Goal: Information Seeking & Learning: Learn about a topic

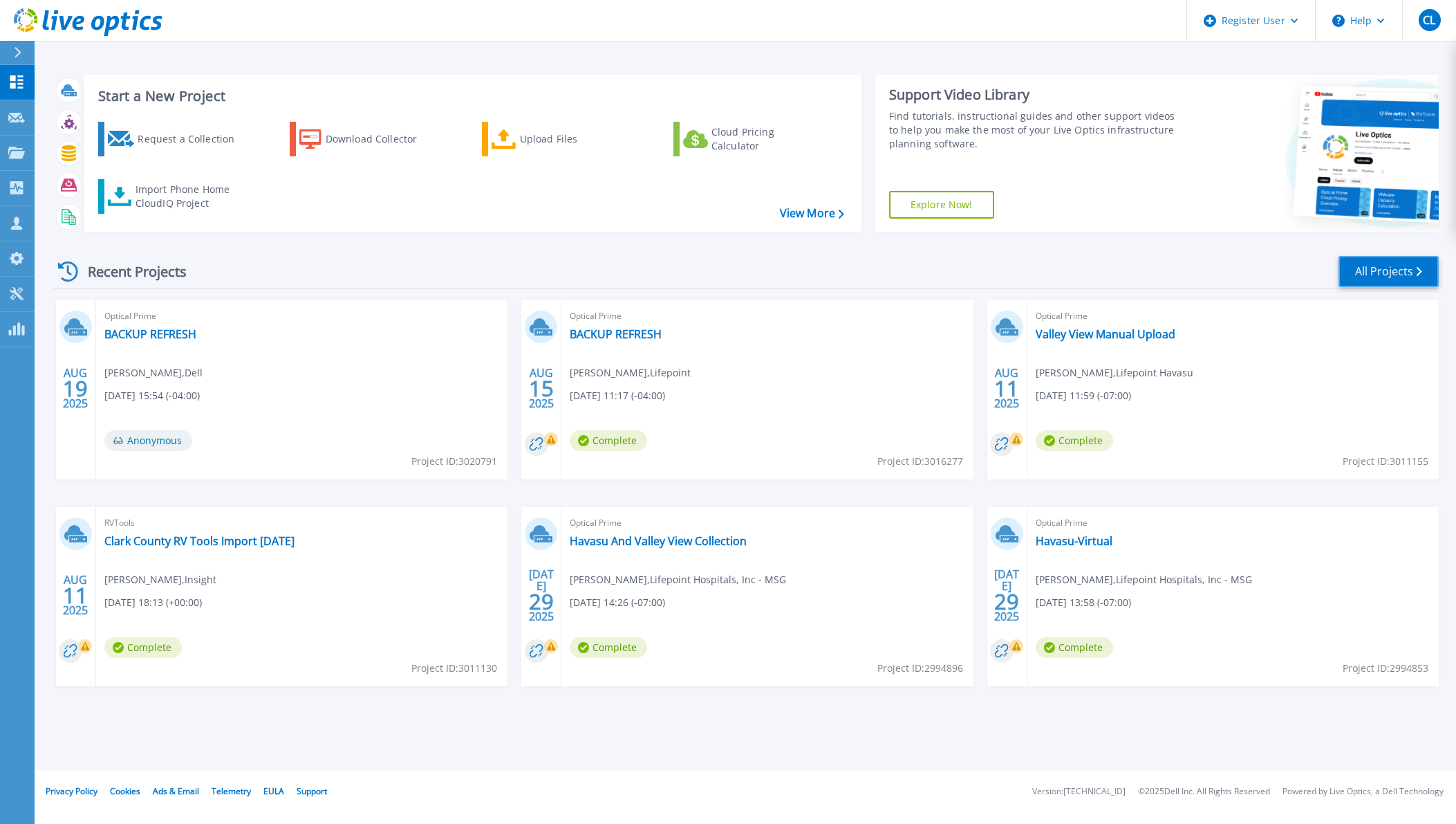
click at [1380, 262] on link "All Projects" at bounding box center [1388, 271] width 100 height 31
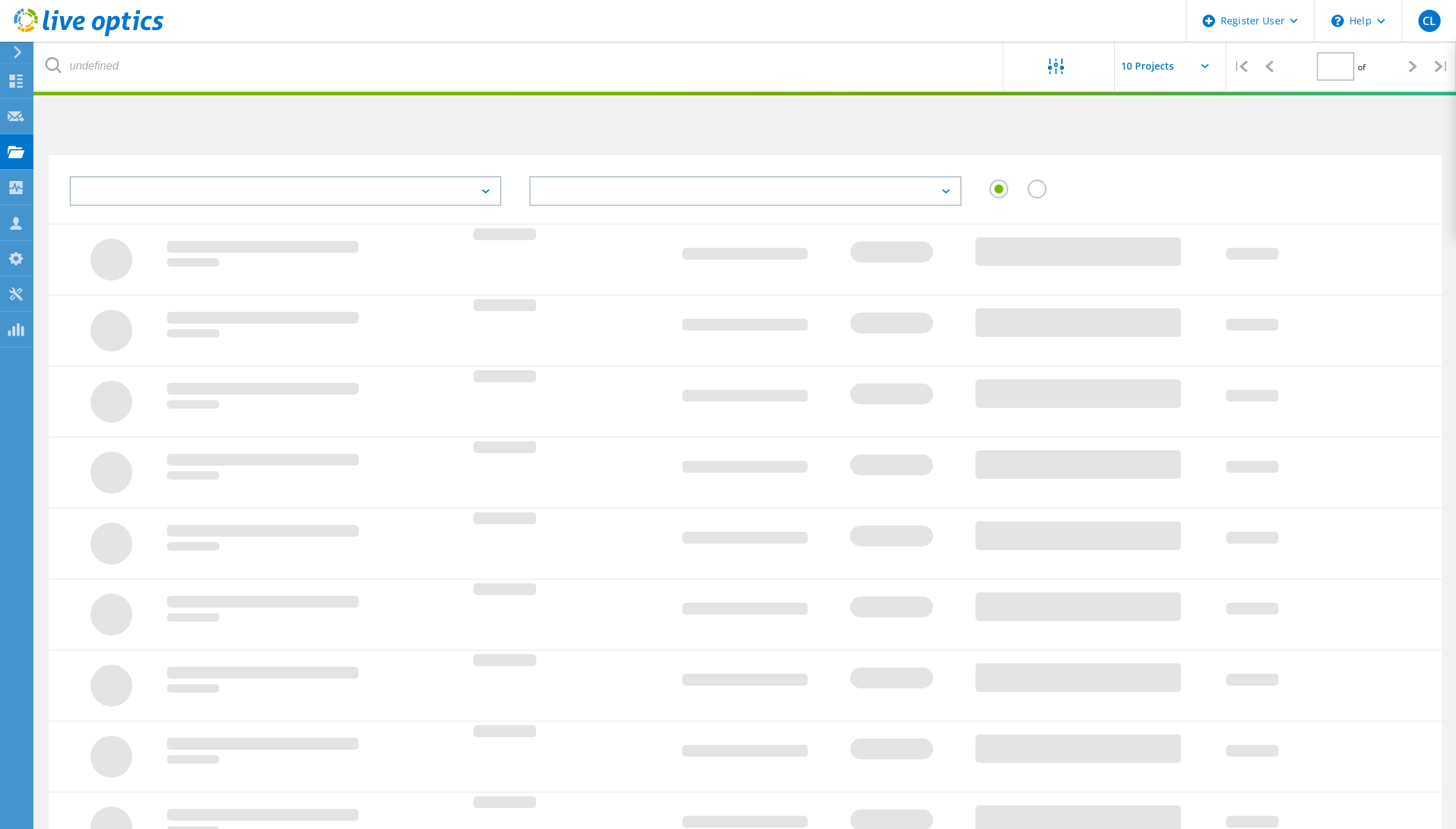
type input "2"
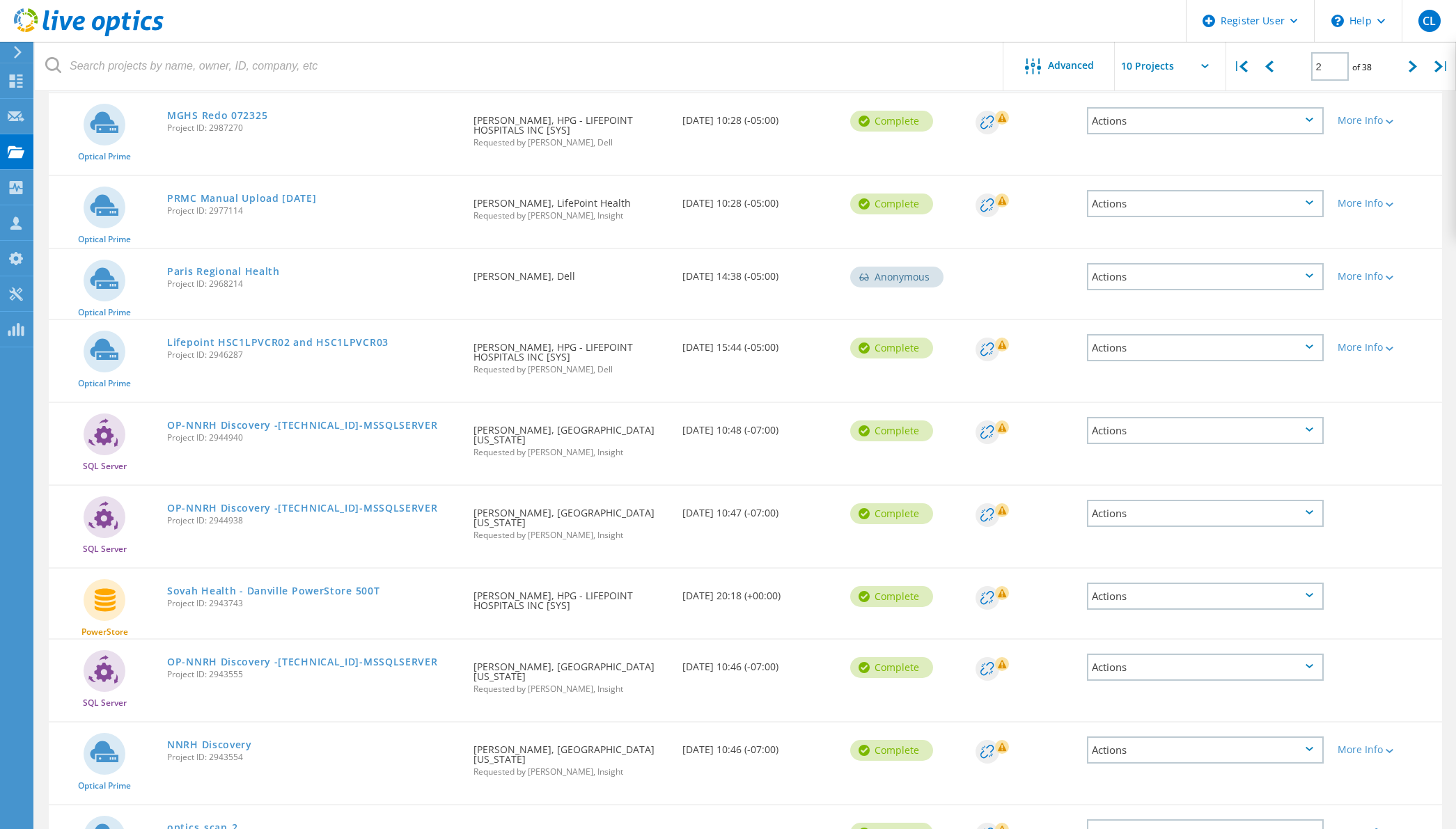
scroll to position [277, 0]
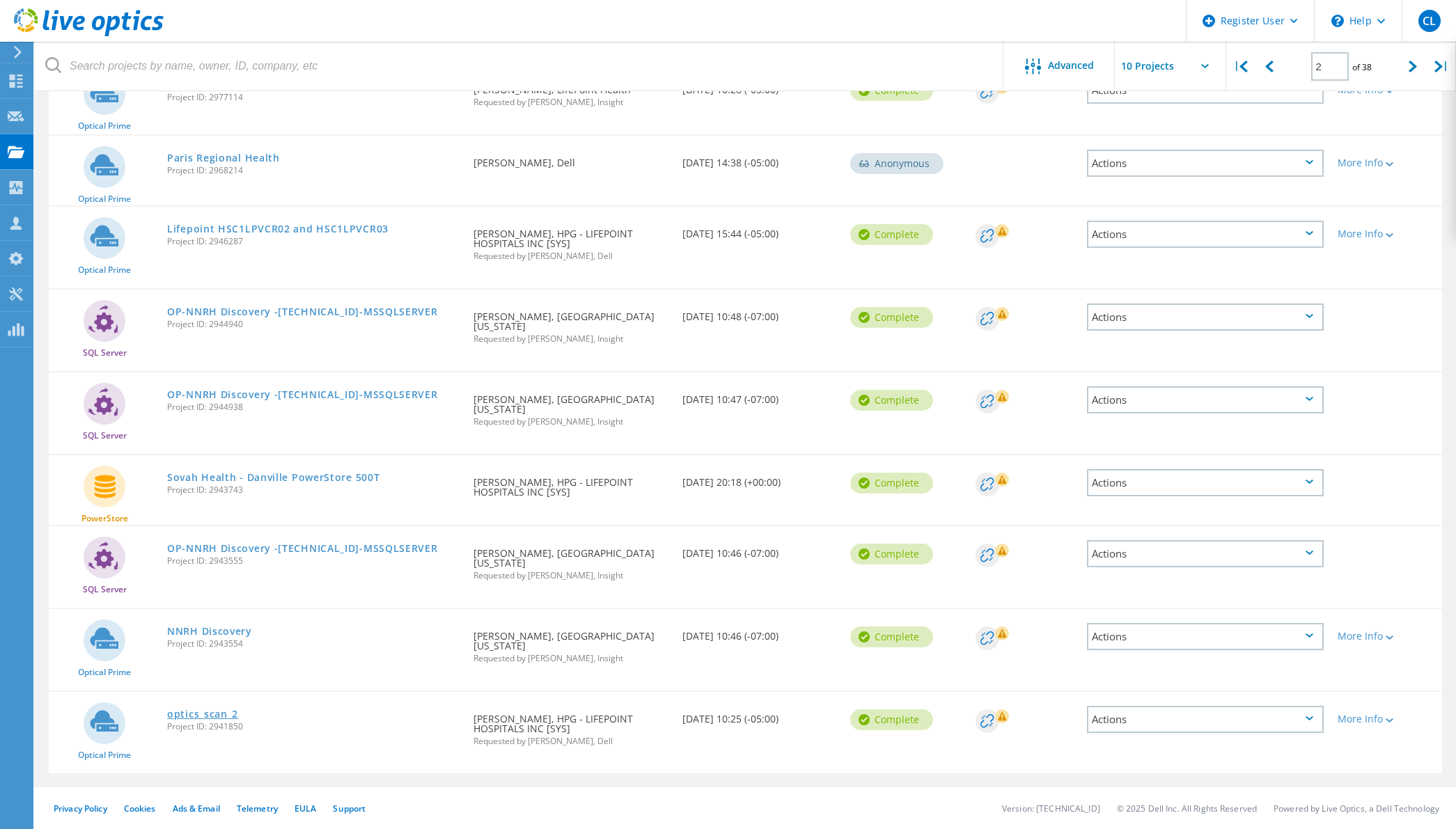
click at [189, 713] on link "optics_scan_2" at bounding box center [202, 713] width 71 height 9
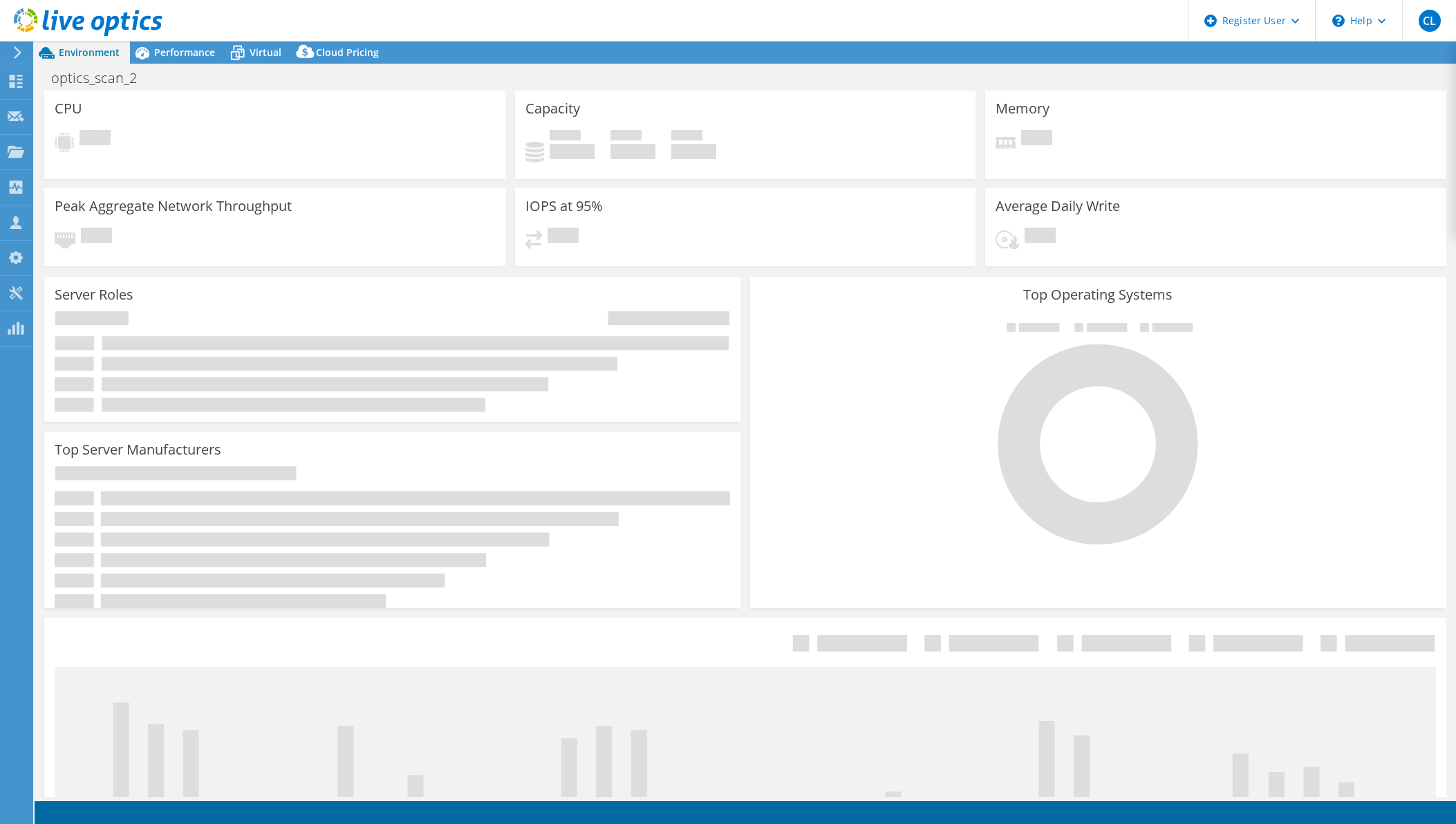
select select "USD"
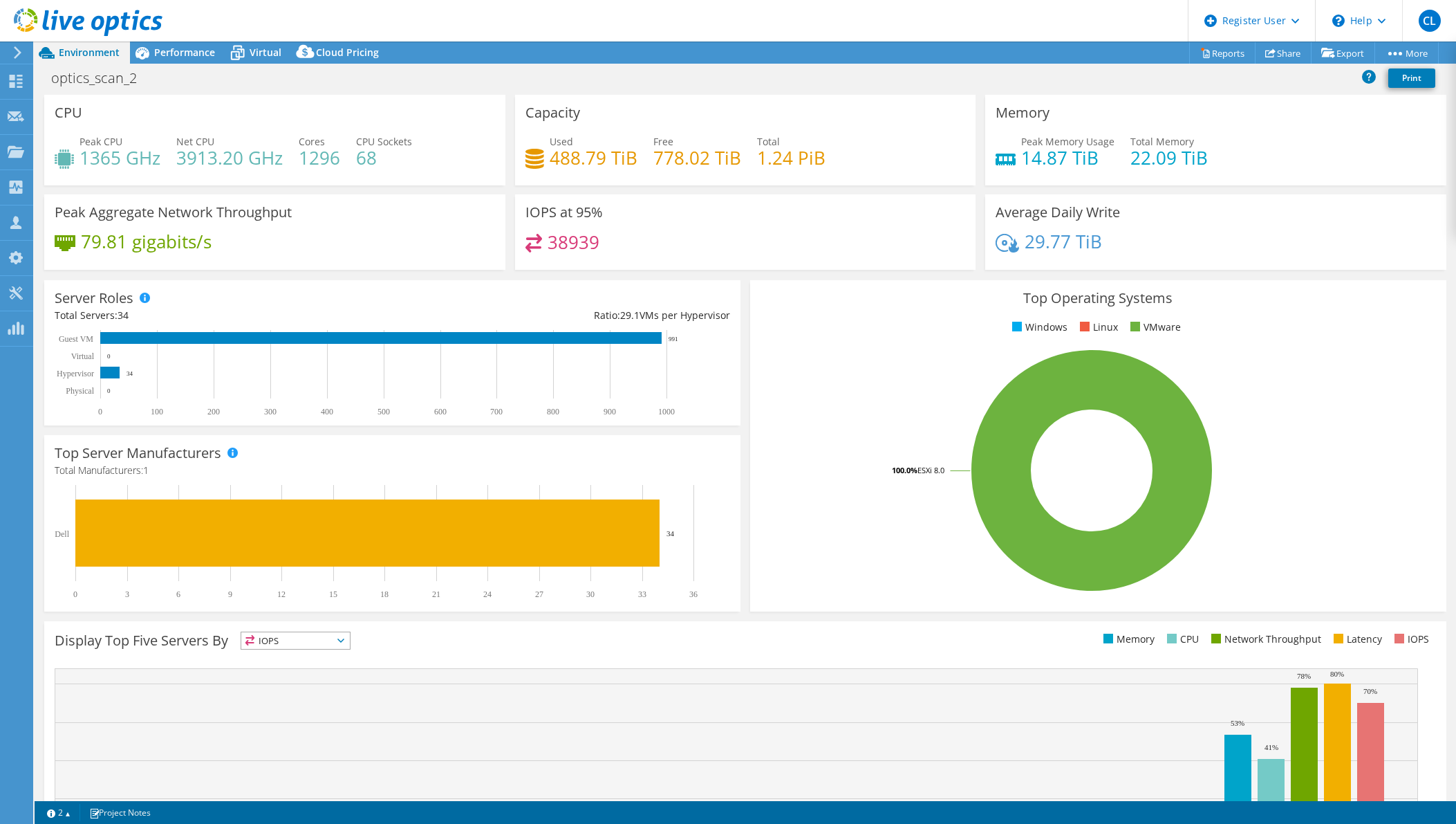
click at [806, 335] on div "Top Operating Systems Windows Linux VMware 100.0% ESXi 8.0" at bounding box center [1098, 445] width 696 height 331
click at [188, 48] on span "Performance" at bounding box center [184, 52] width 61 height 13
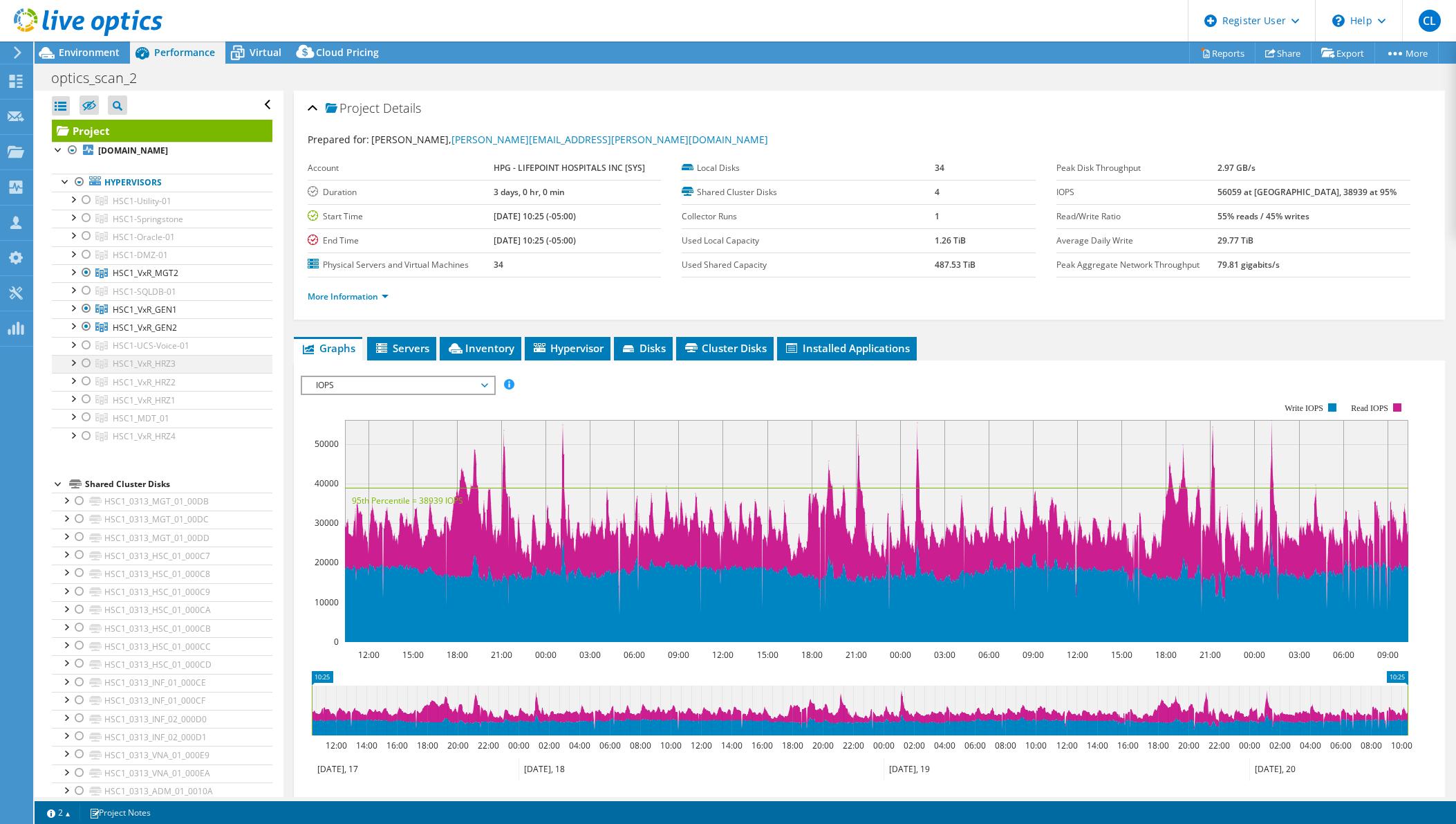
click at [85, 362] on div at bounding box center [86, 364] width 14 height 17
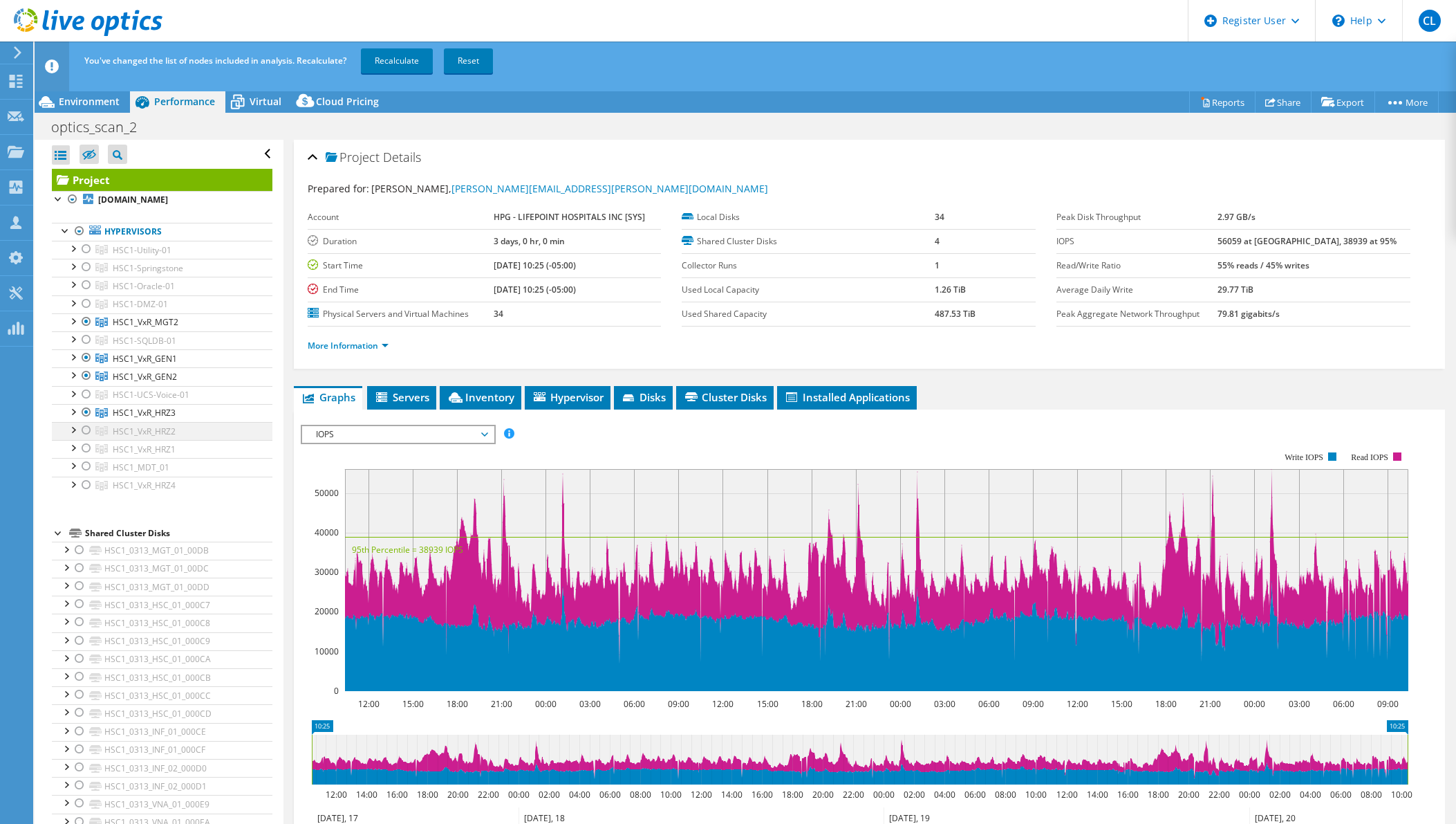
click at [85, 386] on ul "HSC1-Utility-01 [DOMAIN_NAME] HSC1_0313_MGT_01_00DB" at bounding box center [162, 368] width 220 height 254
click at [85, 430] on div at bounding box center [86, 430] width 14 height 17
click at [85, 448] on div at bounding box center [86, 448] width 14 height 17
click at [85, 483] on div at bounding box center [86, 485] width 14 height 17
click at [408, 57] on link "Recalculate" at bounding box center [396, 60] width 72 height 24
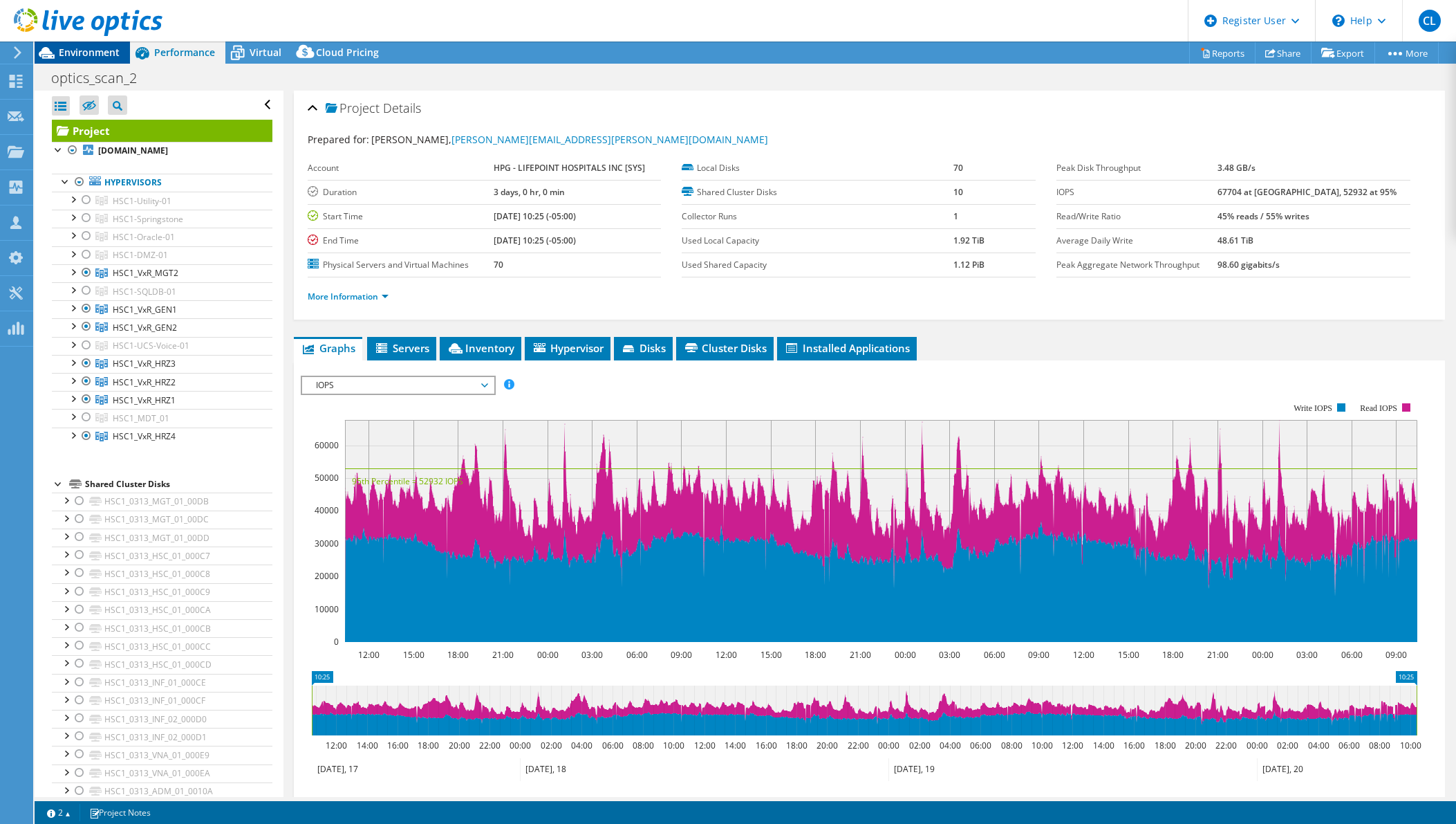
click at [77, 54] on span "Environment" at bounding box center [88, 52] width 61 height 13
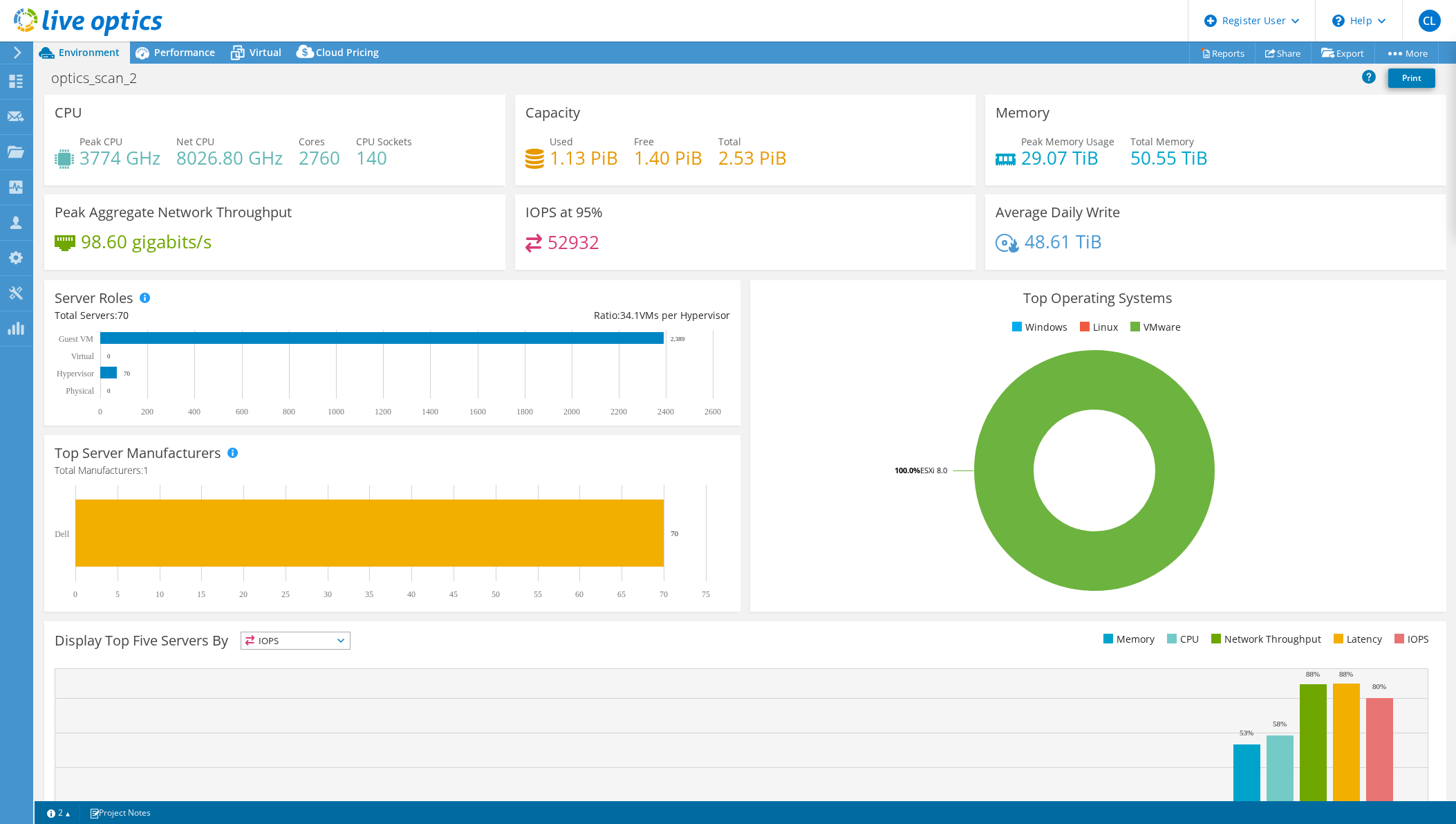
click at [433, 23] on header "CL Dell User [PERSON_NAME] [PERSON_NAME][EMAIL_ADDRESS][PERSON_NAME][DOMAIN_NAM…" at bounding box center [728, 21] width 1456 height 41
